Goal: Register for event/course

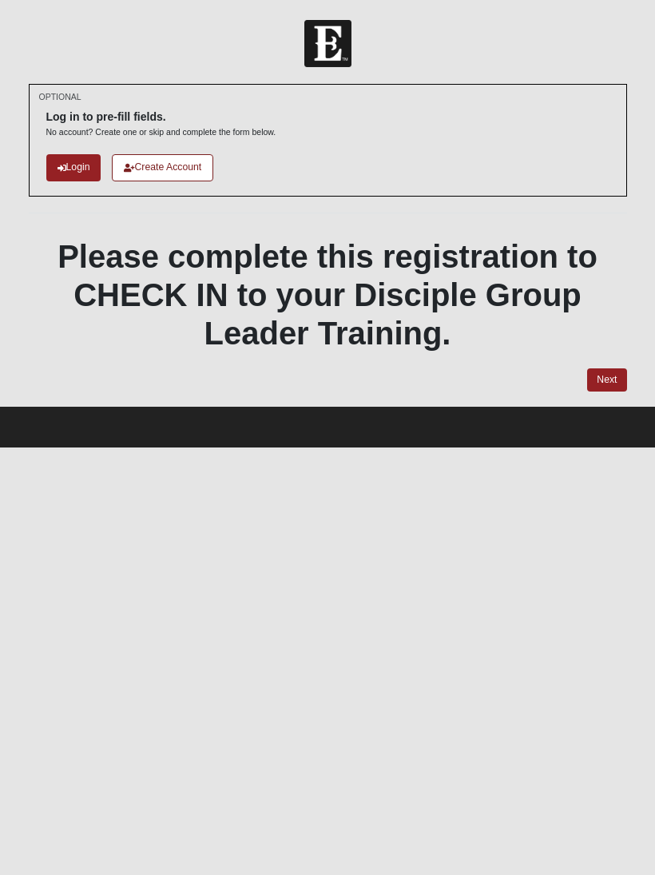
click at [616, 381] on link "Next" at bounding box center [606, 379] width 39 height 23
